Goal: Find specific page/section: Find specific page/section

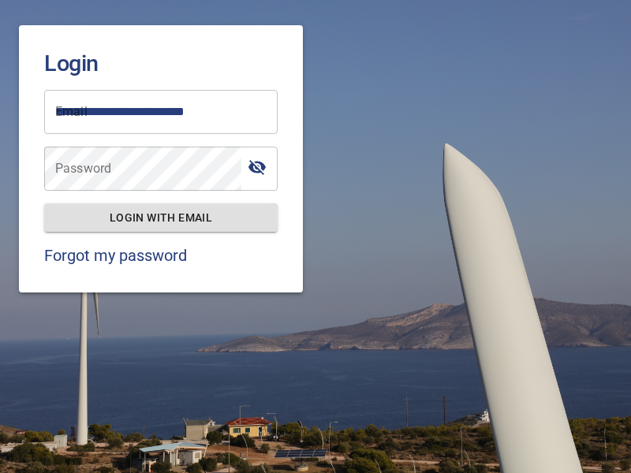
type input "**********"
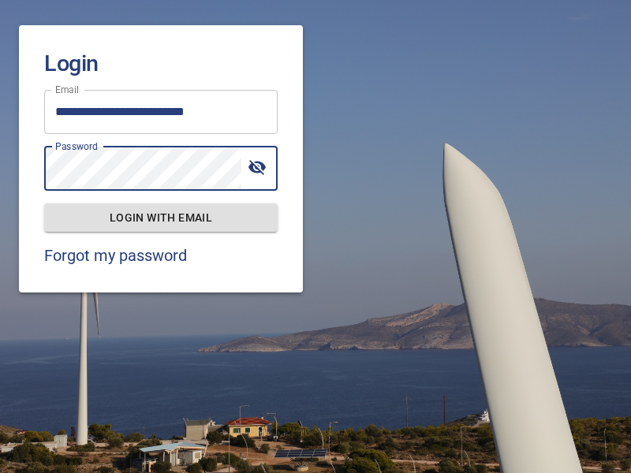
click at [161, 217] on span "Login with email" at bounding box center [161, 218] width 208 height 20
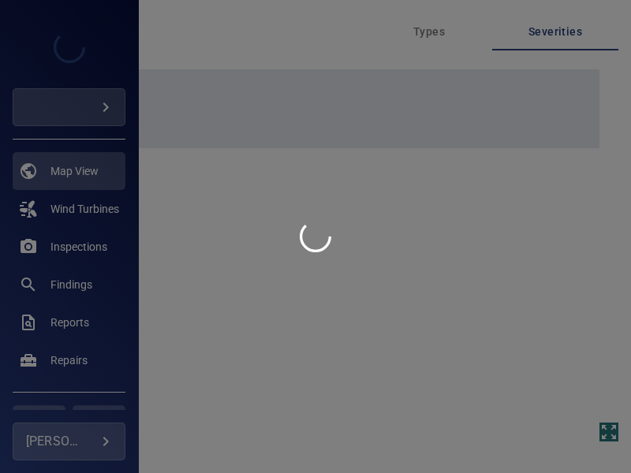
type input "****"
